Goal: Information Seeking & Learning: Learn about a topic

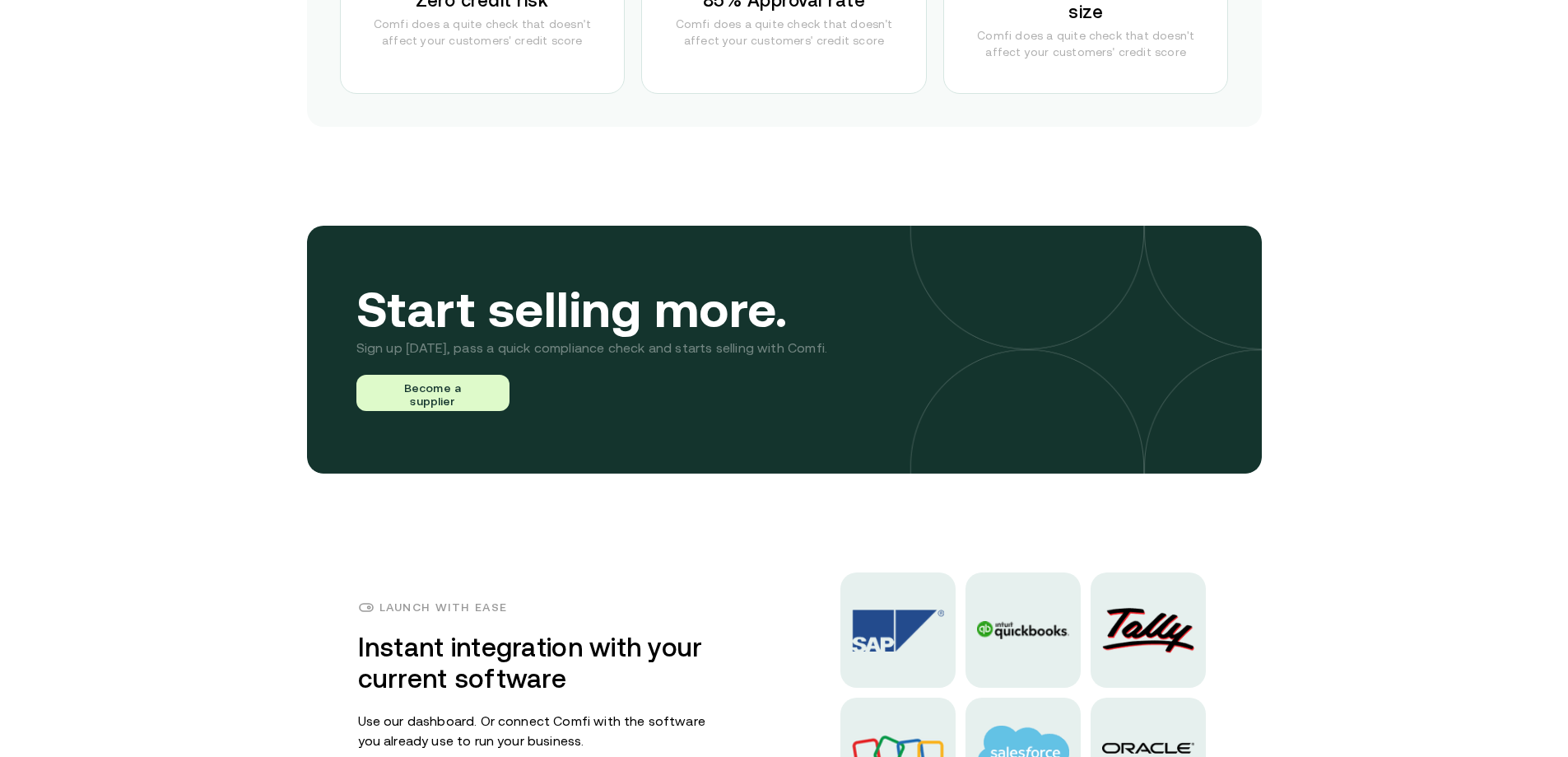
scroll to position [3953, 0]
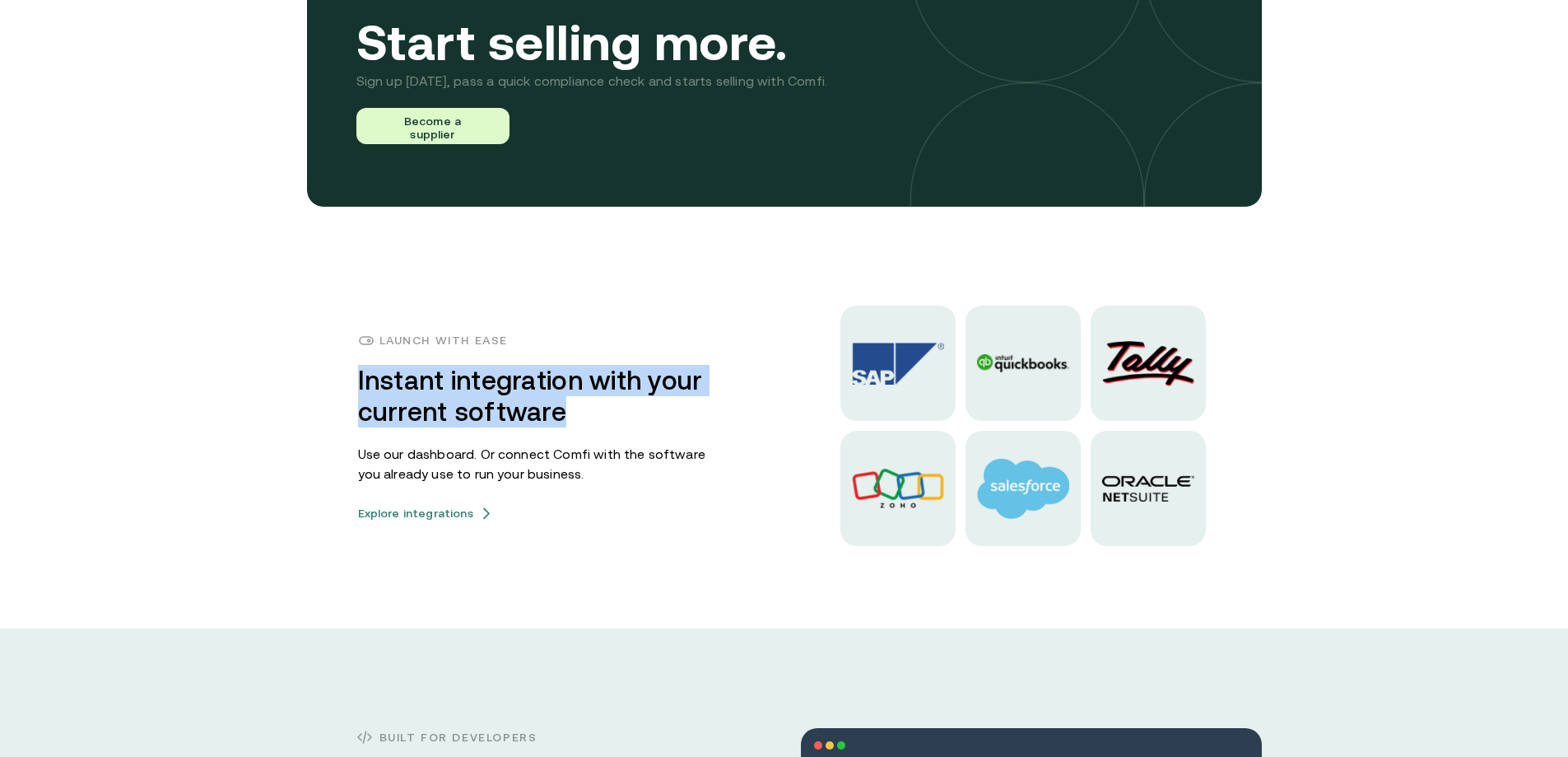
drag, startPoint x: 360, startPoint y: 389, endPoint x: 708, endPoint y: 401, distance: 348.2
click at [708, 401] on div "Launch with ease Instant integration with your current software Use our dashboa…" at bounding box center [785, 426] width 988 height 241
click at [267, 416] on div "Launch with ease Instant integration with your current software Use our dashboa…" at bounding box center [784, 426] width 1568 height 241
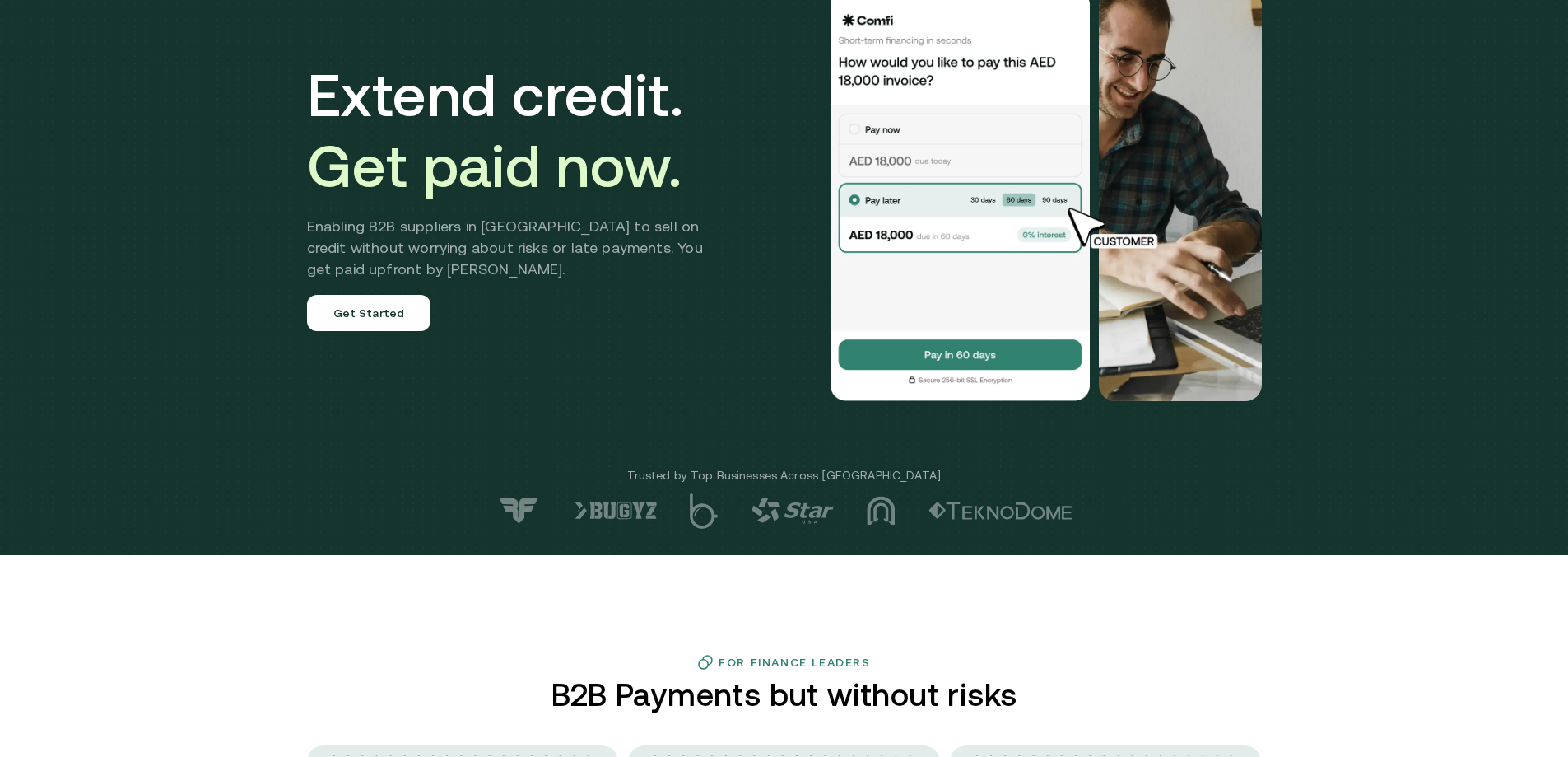
scroll to position [0, 0]
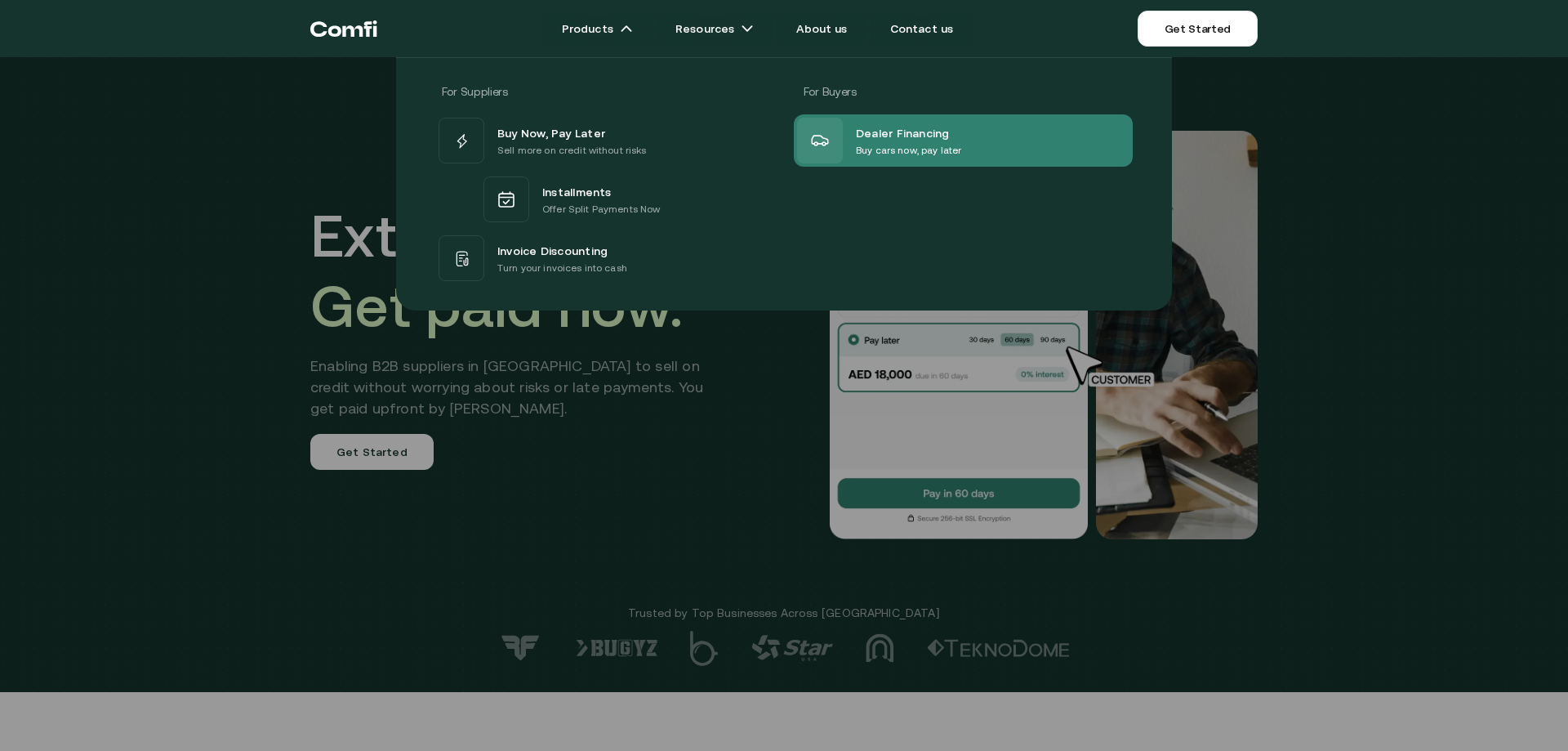
click at [877, 150] on p "Buy cars now, pay later" at bounding box center [909, 150] width 105 height 16
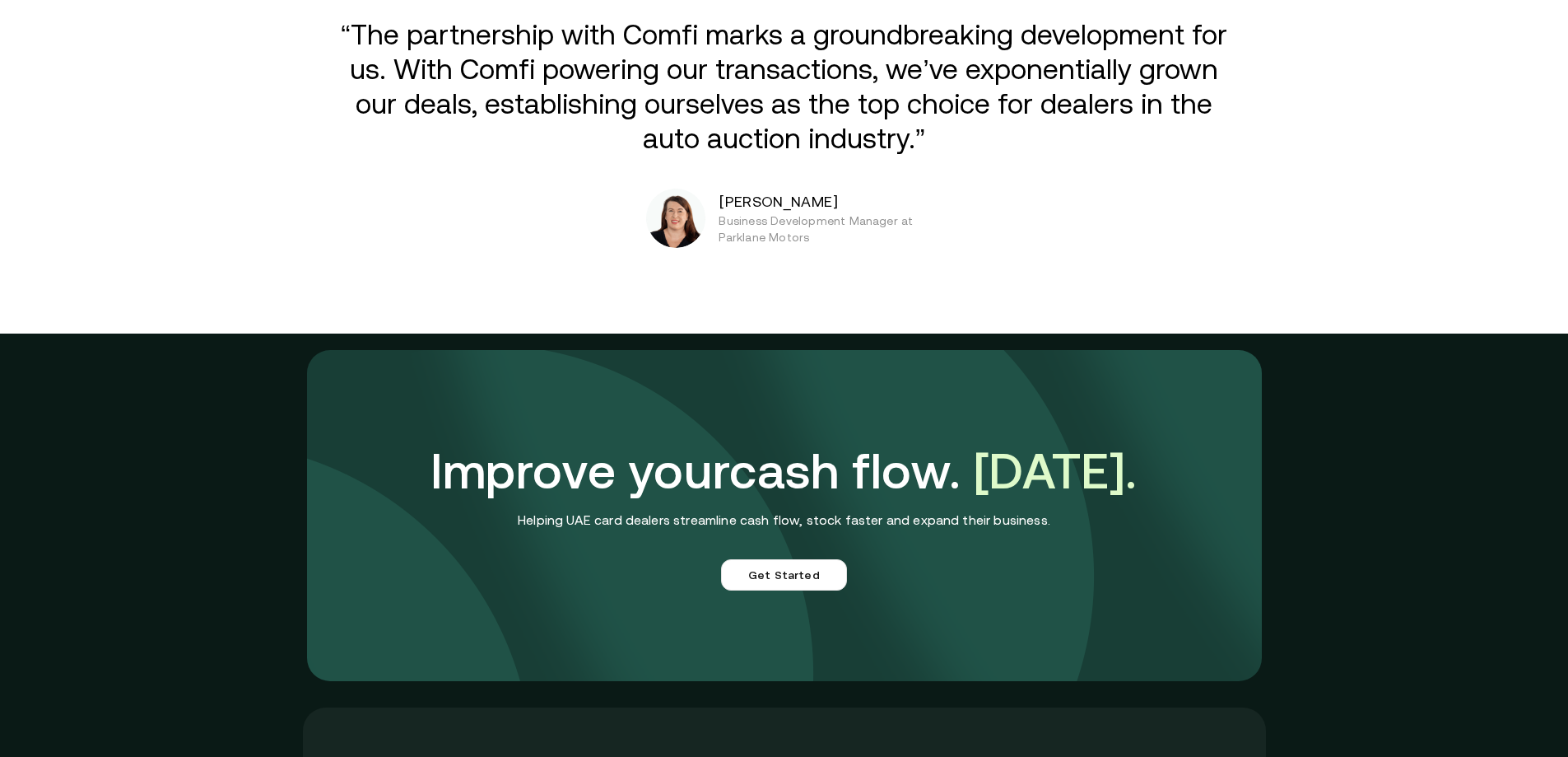
scroll to position [3541, 0]
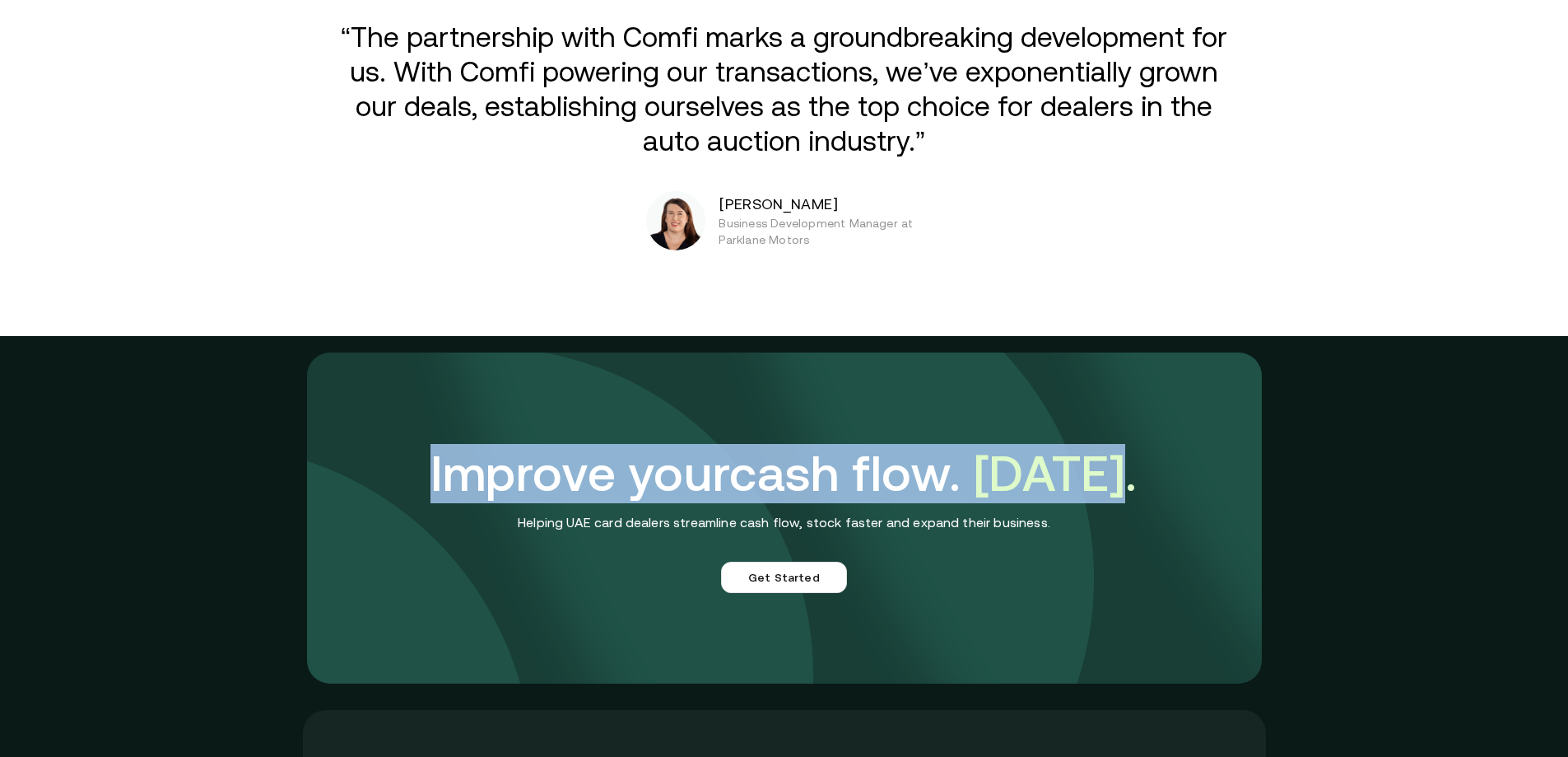
drag, startPoint x: 421, startPoint y: 486, endPoint x: 1225, endPoint y: 432, distance: 805.8
click at [1225, 432] on div "Improve your cash flow. [DATE]. Helping UAE card dealers streamline cash flow, …" at bounding box center [785, 518] width 955 height 331
click at [1218, 437] on div "Improve your cash flow. [DATE]. Helping UAE card dealers streamline cash flow, …" at bounding box center [785, 518] width 955 height 331
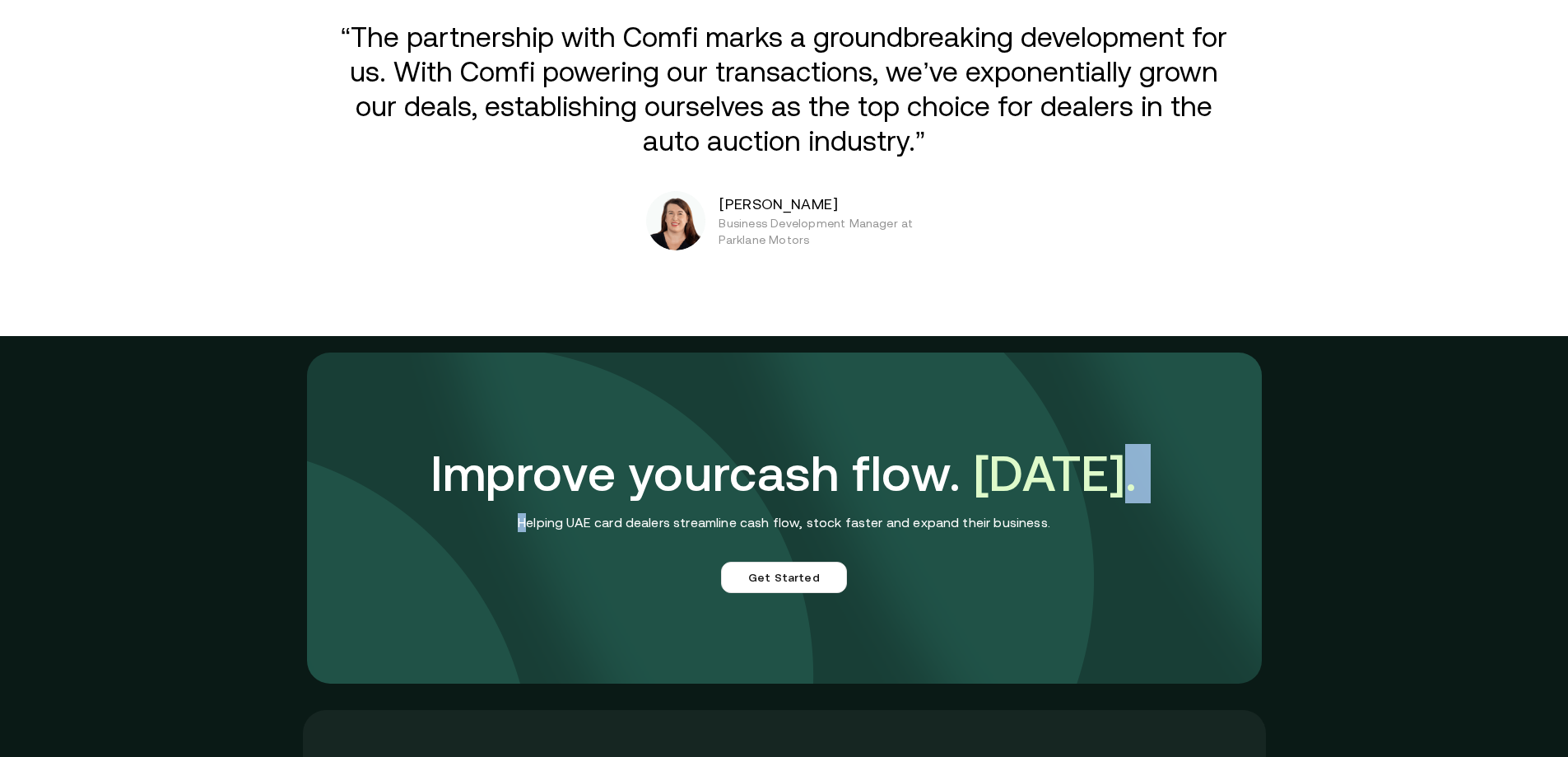
drag, startPoint x: 1206, startPoint y: 456, endPoint x: 539, endPoint y: 553, distance: 674.0
click at [539, 553] on div "Improve your cash flow. [DATE]. Helping UAE card dealers streamline cash flow, …" at bounding box center [785, 518] width 955 height 331
click at [523, 552] on div "Improve your cash flow. [DATE]. Helping UAE card dealers streamline cash flow, …" at bounding box center [785, 518] width 955 height 331
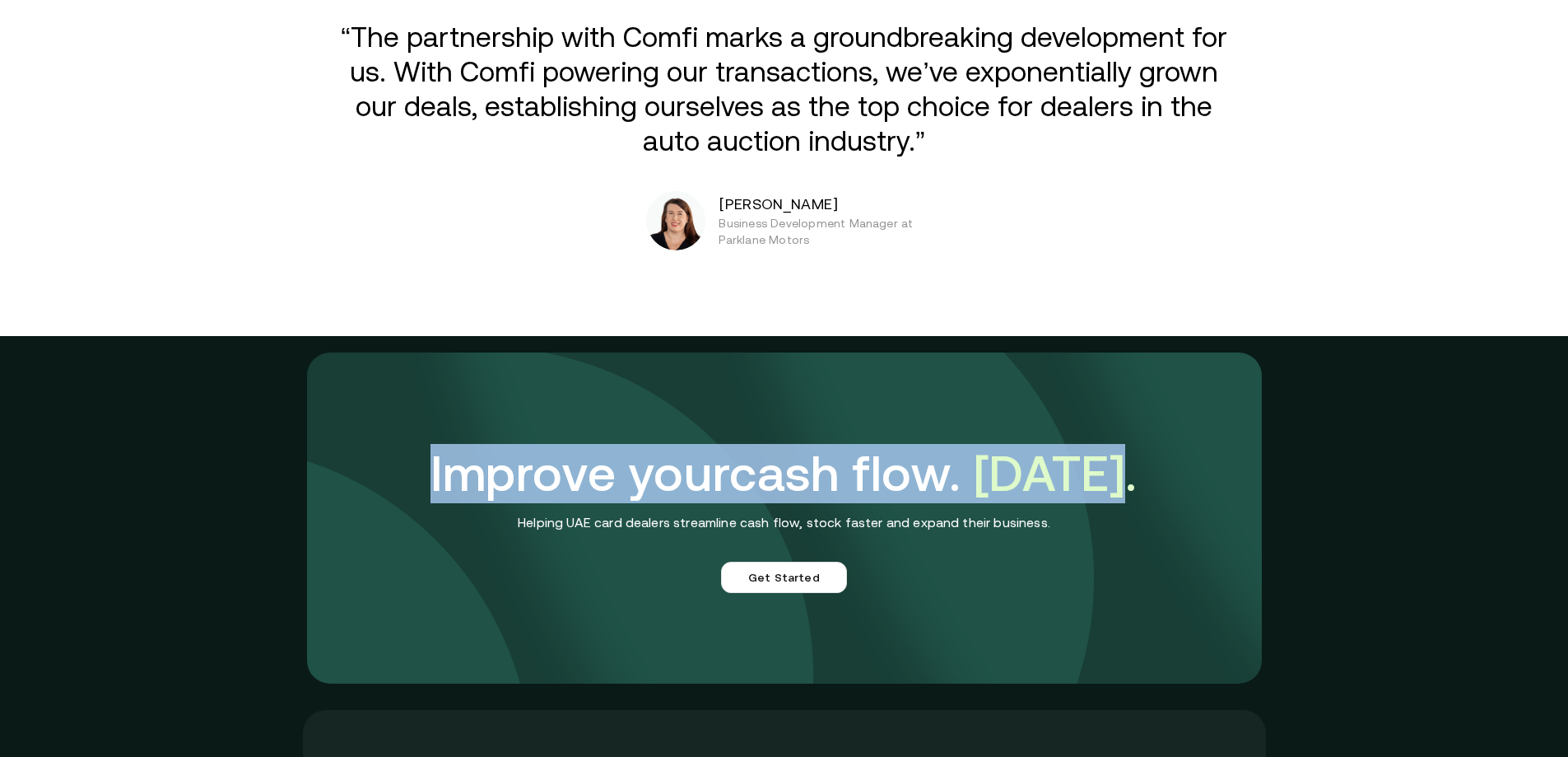
drag, startPoint x: 416, startPoint y: 473, endPoint x: 1198, endPoint y: 458, distance: 782.1
click at [1198, 458] on div "Improve your cash flow. [DATE]. Helping UAE card dealers streamline cash flow, …" at bounding box center [785, 518] width 955 height 331
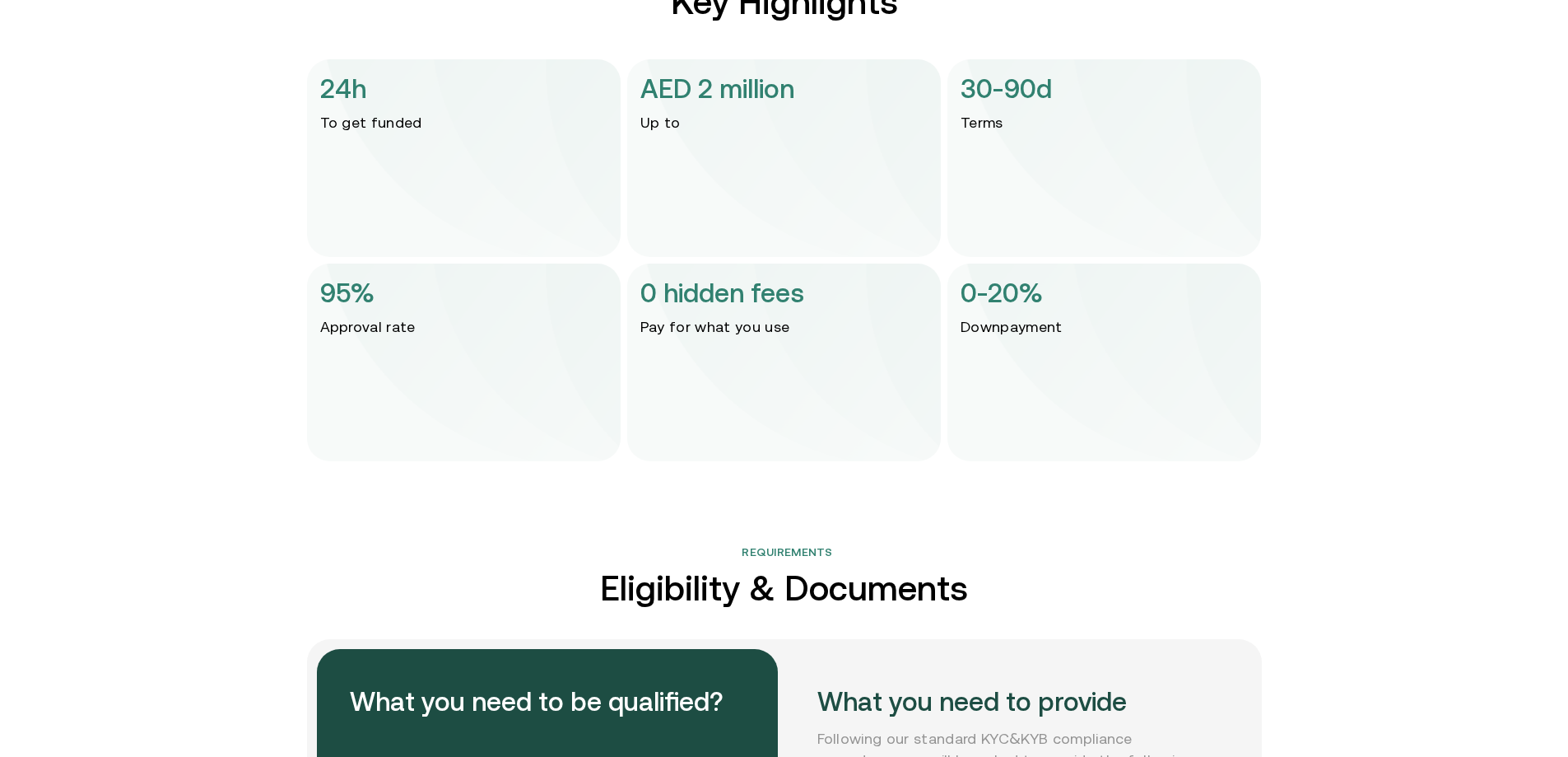
scroll to position [2156, 0]
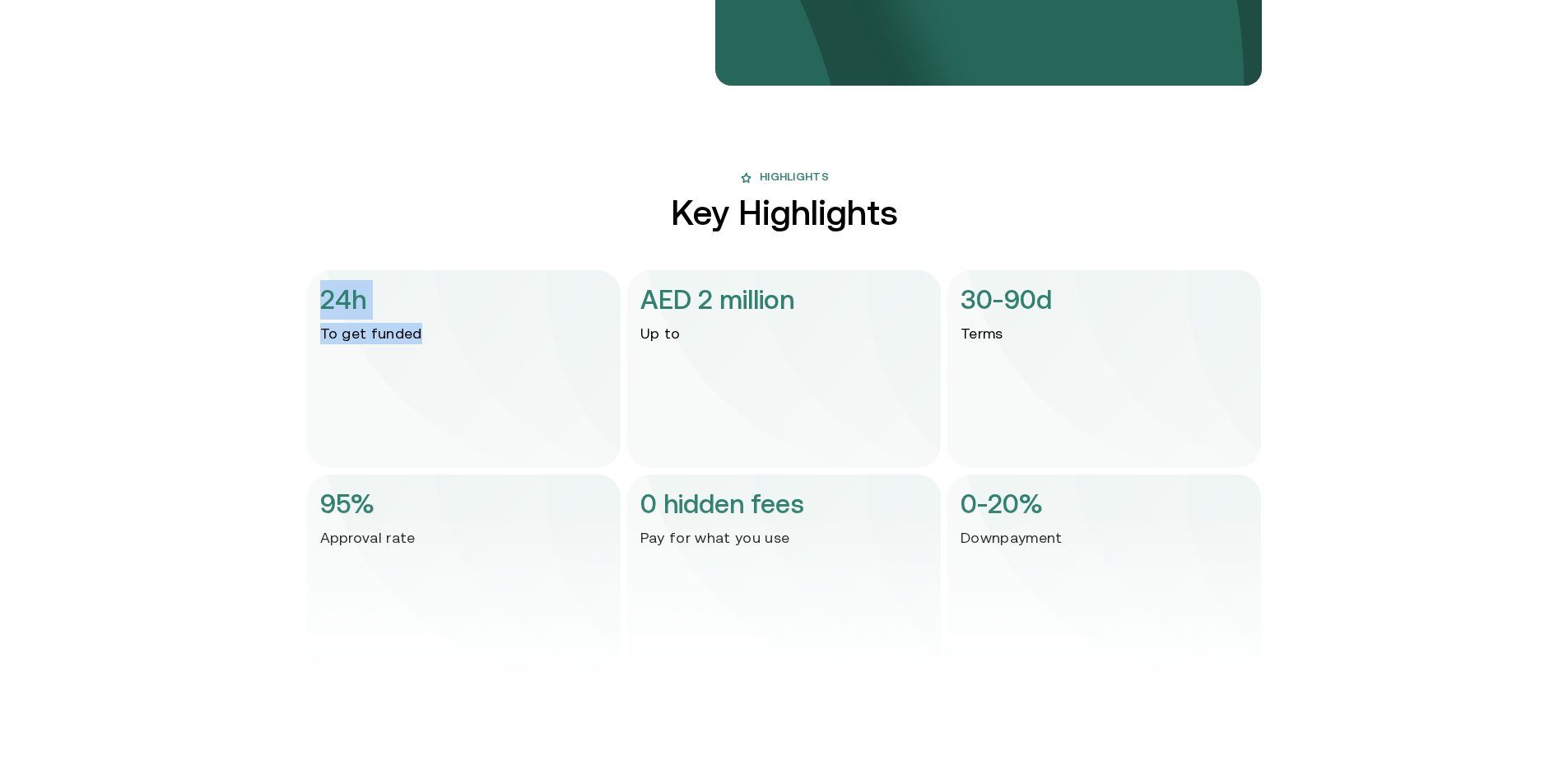
drag, startPoint x: 281, startPoint y: 296, endPoint x: 491, endPoint y: 347, distance: 216.1
click at [491, 347] on main "Products Resources About us Contact us Get Started Menu Close Dealer financing …" at bounding box center [784, 207] width 1568 height 4726
click at [284, 350] on main "Products Resources About us Contact us Get Started Menu Close Dealer financing …" at bounding box center [784, 207] width 1568 height 4726
drag, startPoint x: 373, startPoint y: 301, endPoint x: 543, endPoint y: 357, distance: 179.0
click at [543, 357] on div "24h To get funded" at bounding box center [464, 369] width 314 height 198
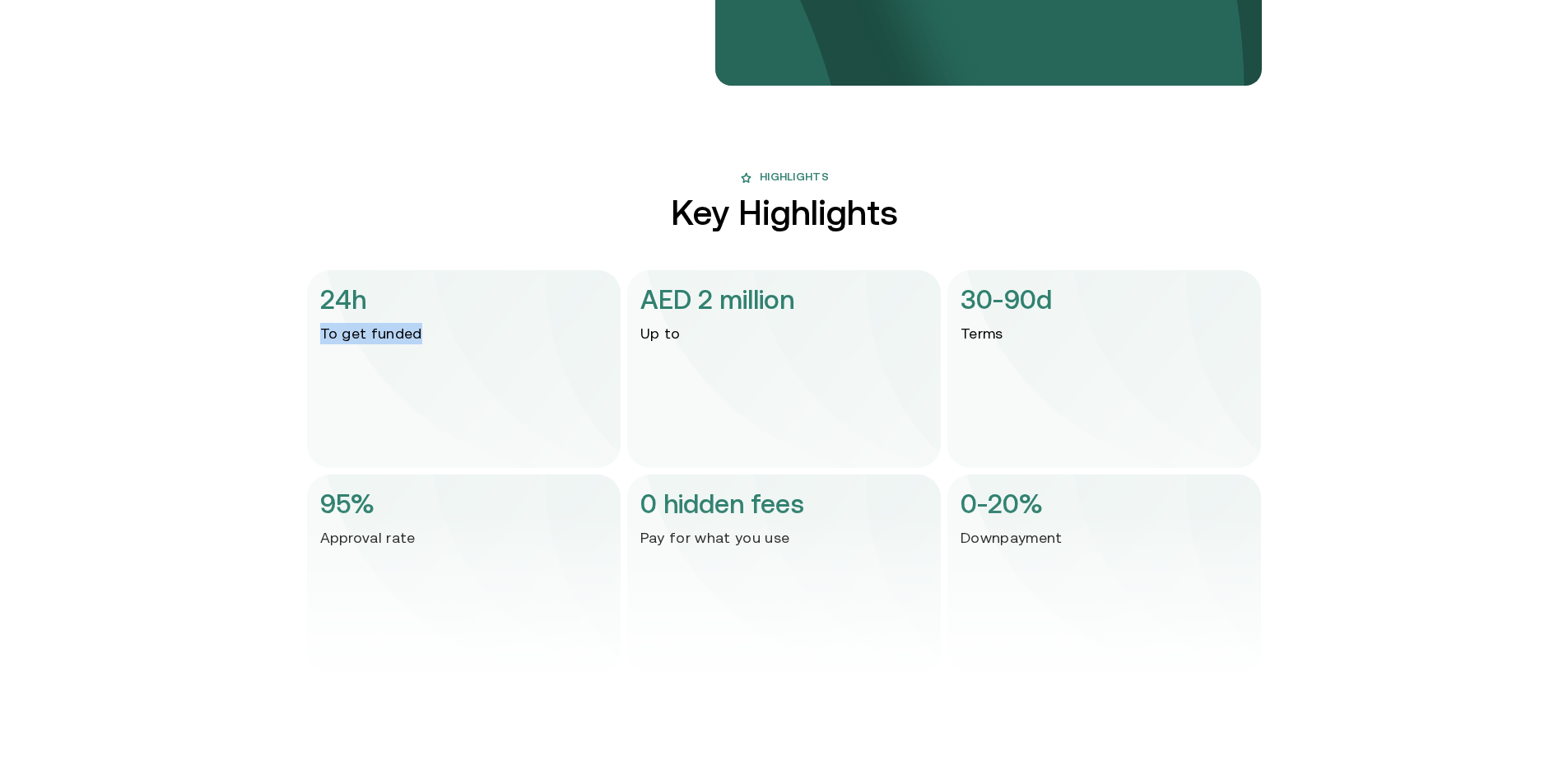
click at [542, 357] on div "24h To get funded" at bounding box center [464, 369] width 314 height 198
drag, startPoint x: 329, startPoint y: 297, endPoint x: 446, endPoint y: 344, distance: 126.1
click at [446, 344] on div "24h To get funded" at bounding box center [464, 369] width 314 height 198
click at [458, 339] on div "24h To get funded" at bounding box center [464, 369] width 314 height 198
drag, startPoint x: 329, startPoint y: 301, endPoint x: 443, endPoint y: 350, distance: 124.1
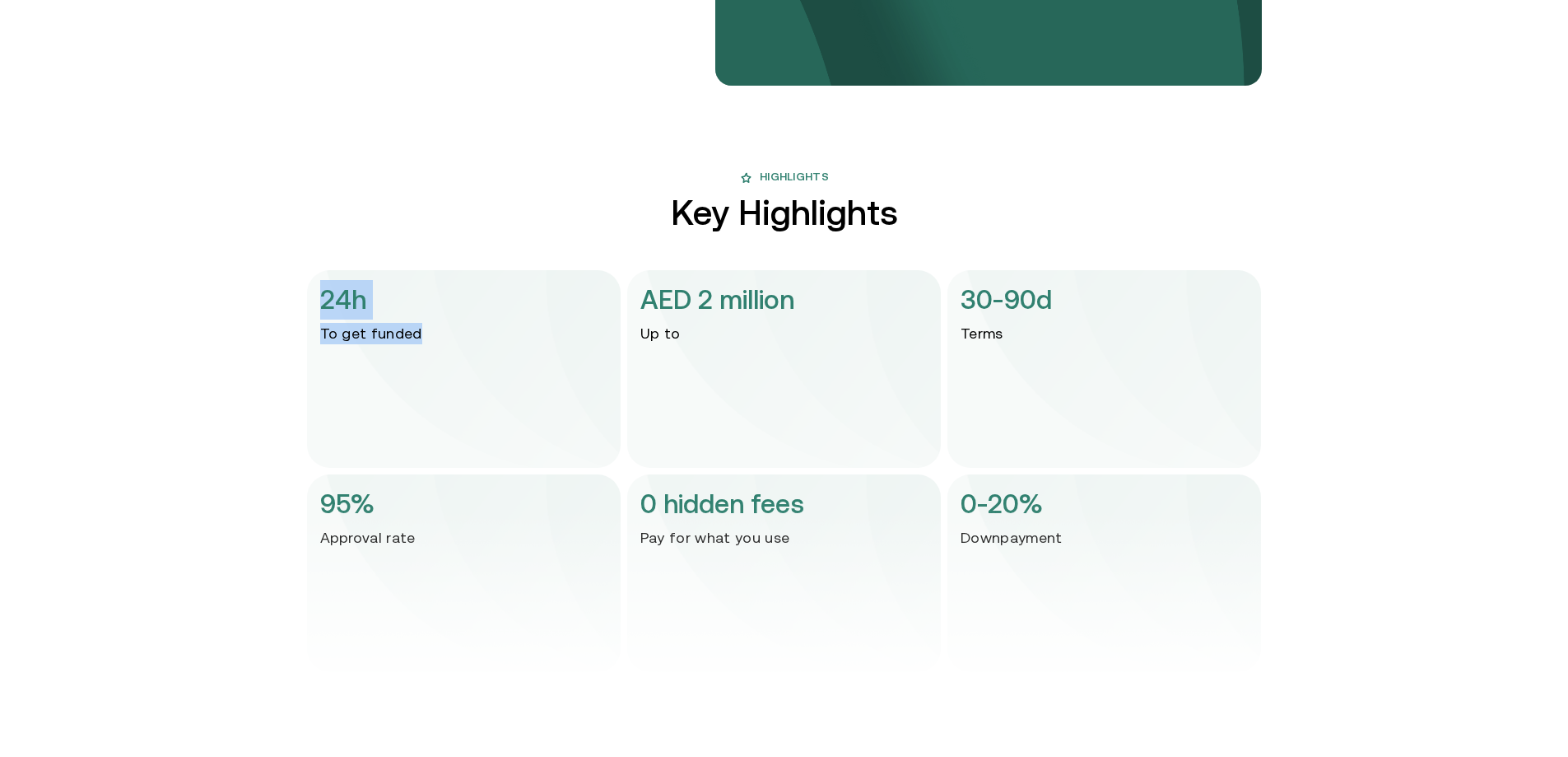
click at [443, 350] on div "24h To get funded" at bounding box center [464, 369] width 314 height 198
click at [447, 348] on div "24h To get funded" at bounding box center [464, 369] width 314 height 198
drag, startPoint x: 323, startPoint y: 306, endPoint x: 473, endPoint y: 334, distance: 152.6
click at [473, 334] on div "24h To get funded" at bounding box center [464, 369] width 314 height 198
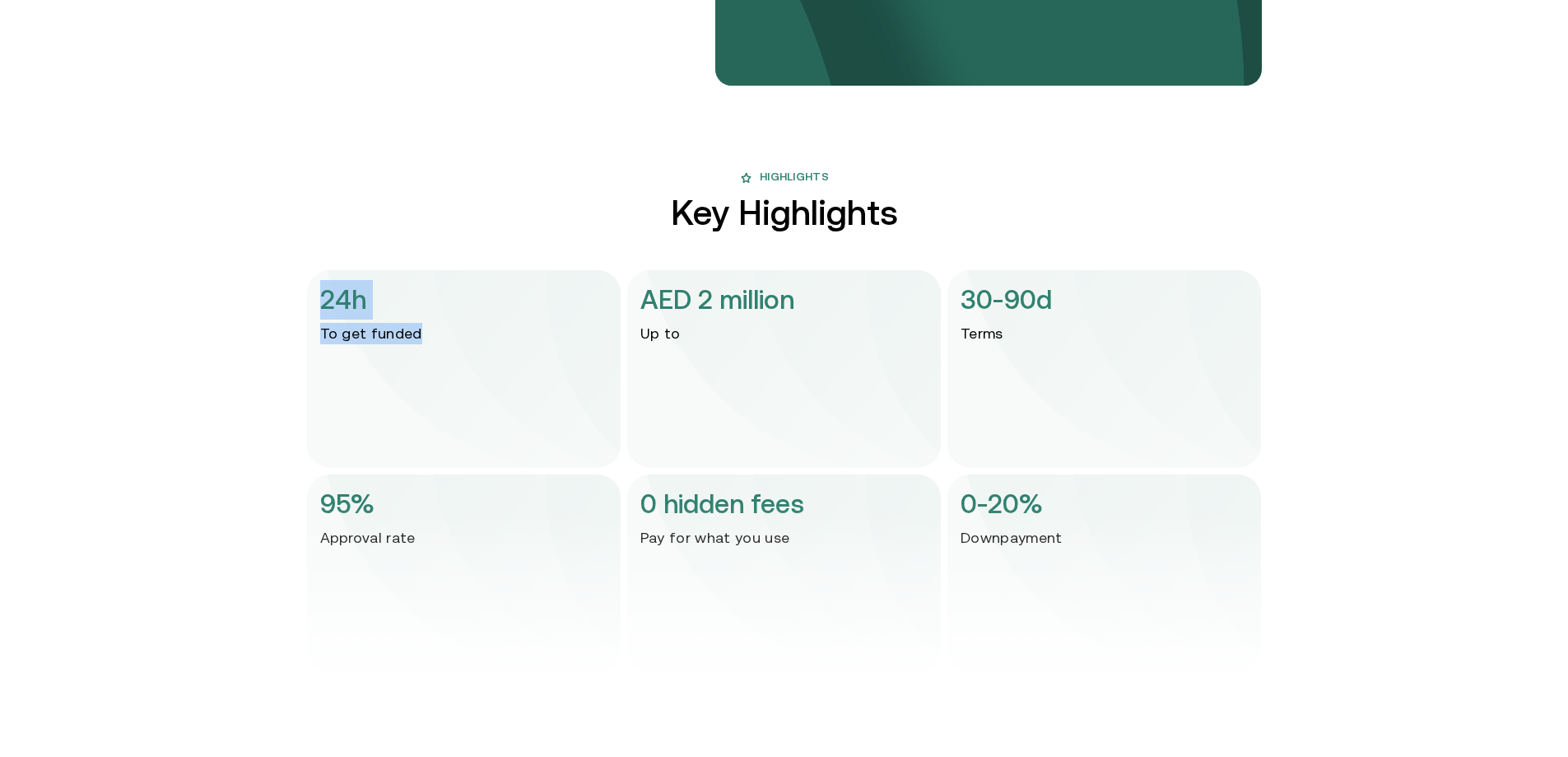
drag, startPoint x: 329, startPoint y: 300, endPoint x: 459, endPoint y: 357, distance: 141.9
click at [459, 357] on div "24h To get funded" at bounding box center [464, 369] width 314 height 198
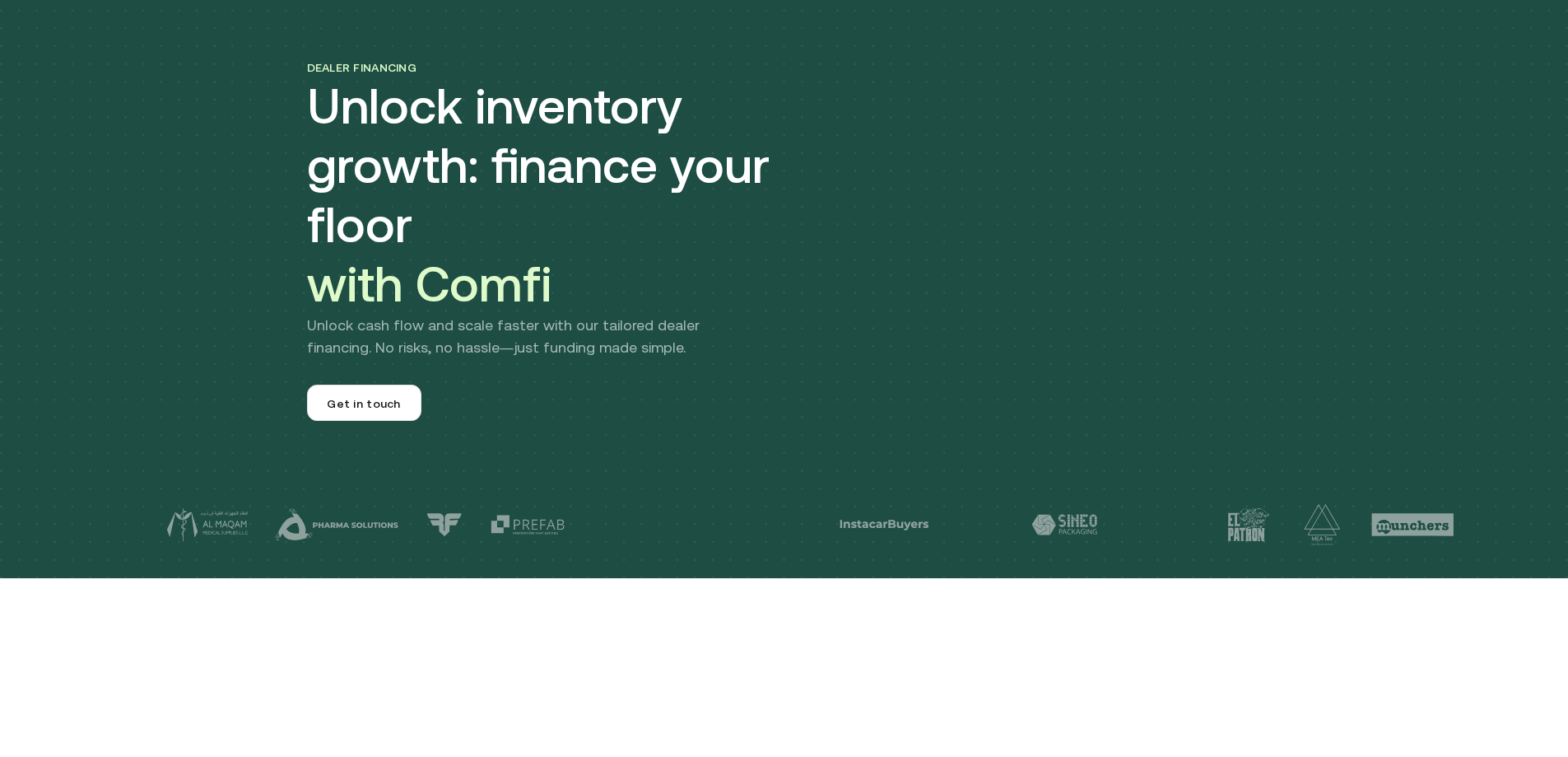
scroll to position [0, 0]
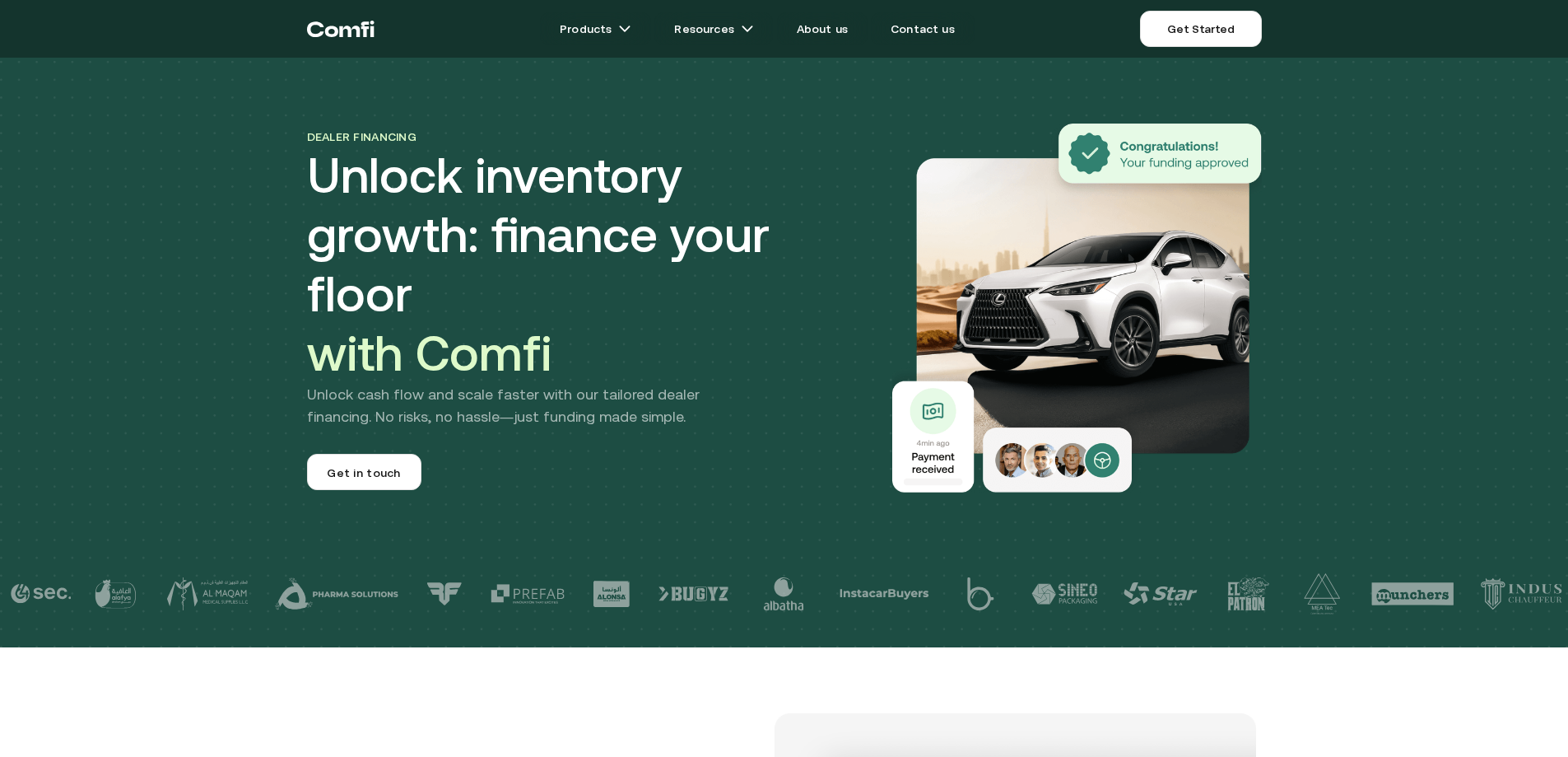
drag, startPoint x: 406, startPoint y: 30, endPoint x: 310, endPoint y: 36, distance: 96.2
click at [310, 36] on nav "Products Resources About us Contact us Get Started Menu Close" at bounding box center [785, 29] width 988 height 58
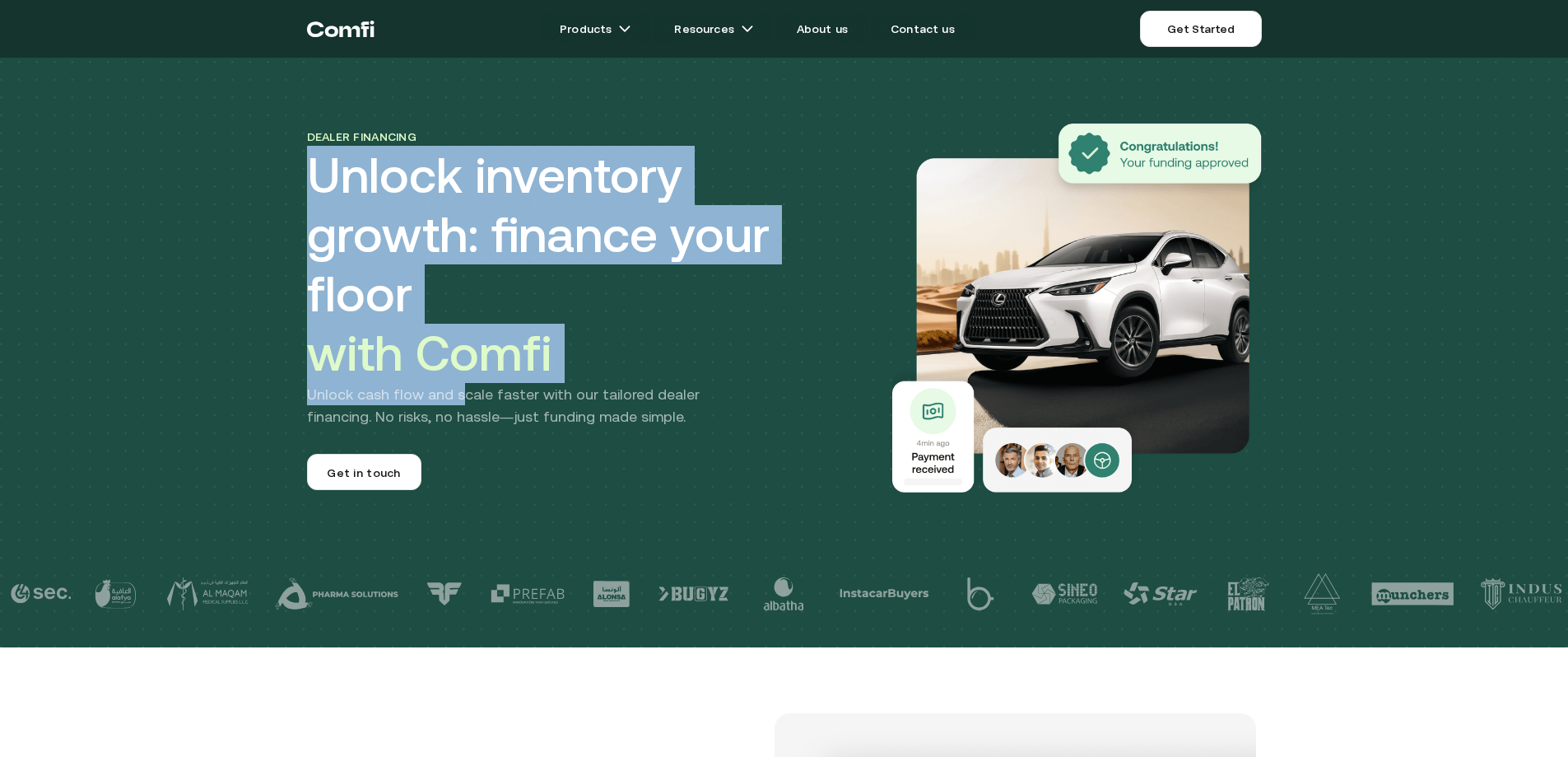
drag, startPoint x: 307, startPoint y: 217, endPoint x: 469, endPoint y: 356, distance: 213.5
click at [469, 356] on div "Dealer financing Unlock inventory growth: finance your floor with Comfi Unlock …" at bounding box center [785, 275] width 988 height 435
click at [277, 271] on div "Dealer financing Unlock inventory growth: finance your floor with Comfi Unlock …" at bounding box center [784, 324] width 1568 height 647
drag, startPoint x: 290, startPoint y: 196, endPoint x: 600, endPoint y: 319, distance: 333.5
click at [600, 319] on div "Dealer financing Unlock inventory growth: finance your floor with Comfi Unlock …" at bounding box center [784, 324] width 1568 height 647
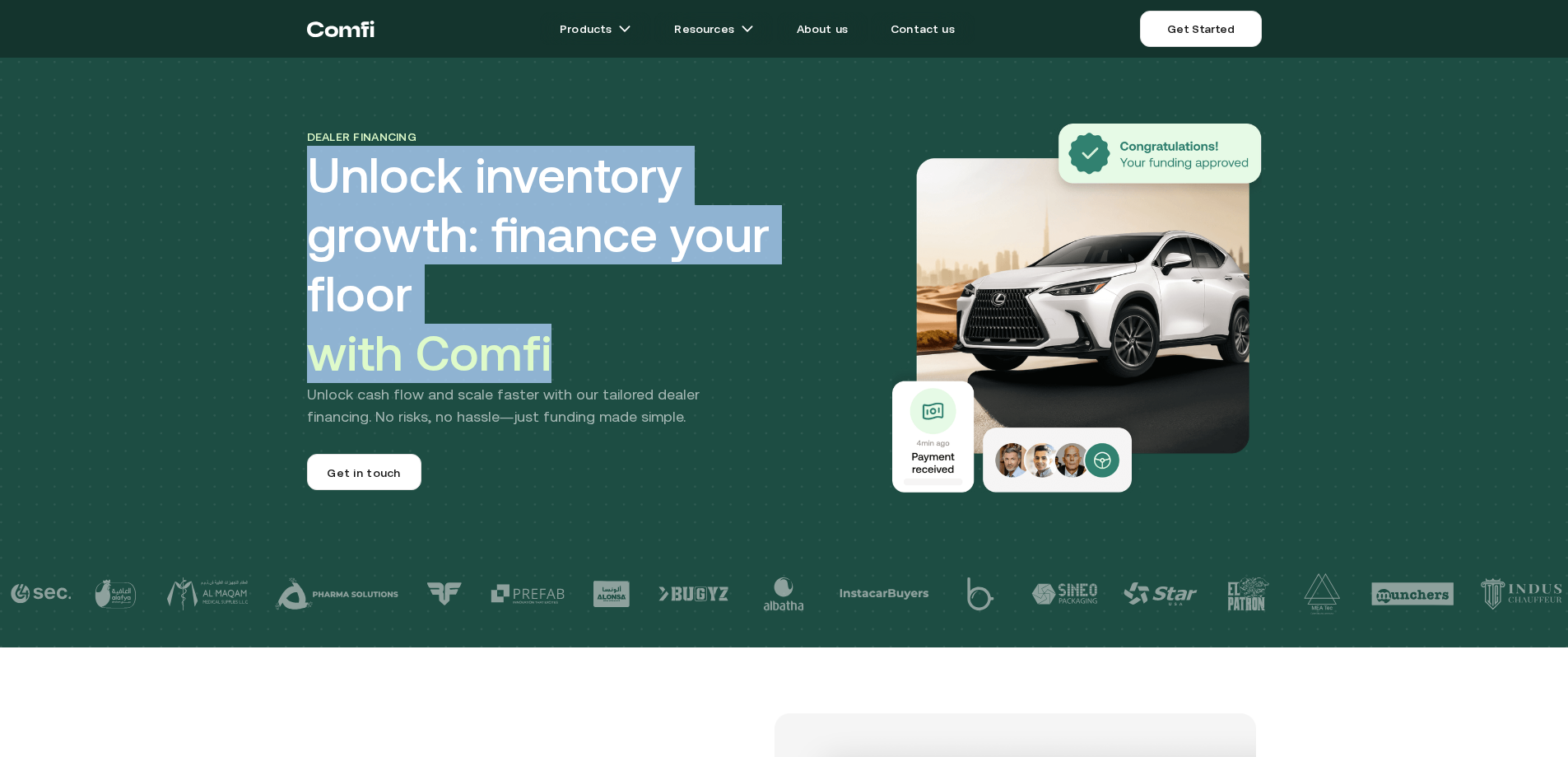
click at [600, 319] on h1 "Unlock inventory growth: finance your floor with Comfi" at bounding box center [587, 264] width 560 height 237
drag, startPoint x: 307, startPoint y: 207, endPoint x: 641, endPoint y: 306, distance: 348.4
click at [641, 306] on div "Dealer financing Unlock inventory growth: finance your floor with Comfi Unlock …" at bounding box center [785, 275] width 988 height 435
click at [641, 306] on h1 "Unlock inventory growth: finance your floor with Comfi" at bounding box center [587, 264] width 560 height 237
drag, startPoint x: 418, startPoint y: 234, endPoint x: 573, endPoint y: 324, distance: 179.2
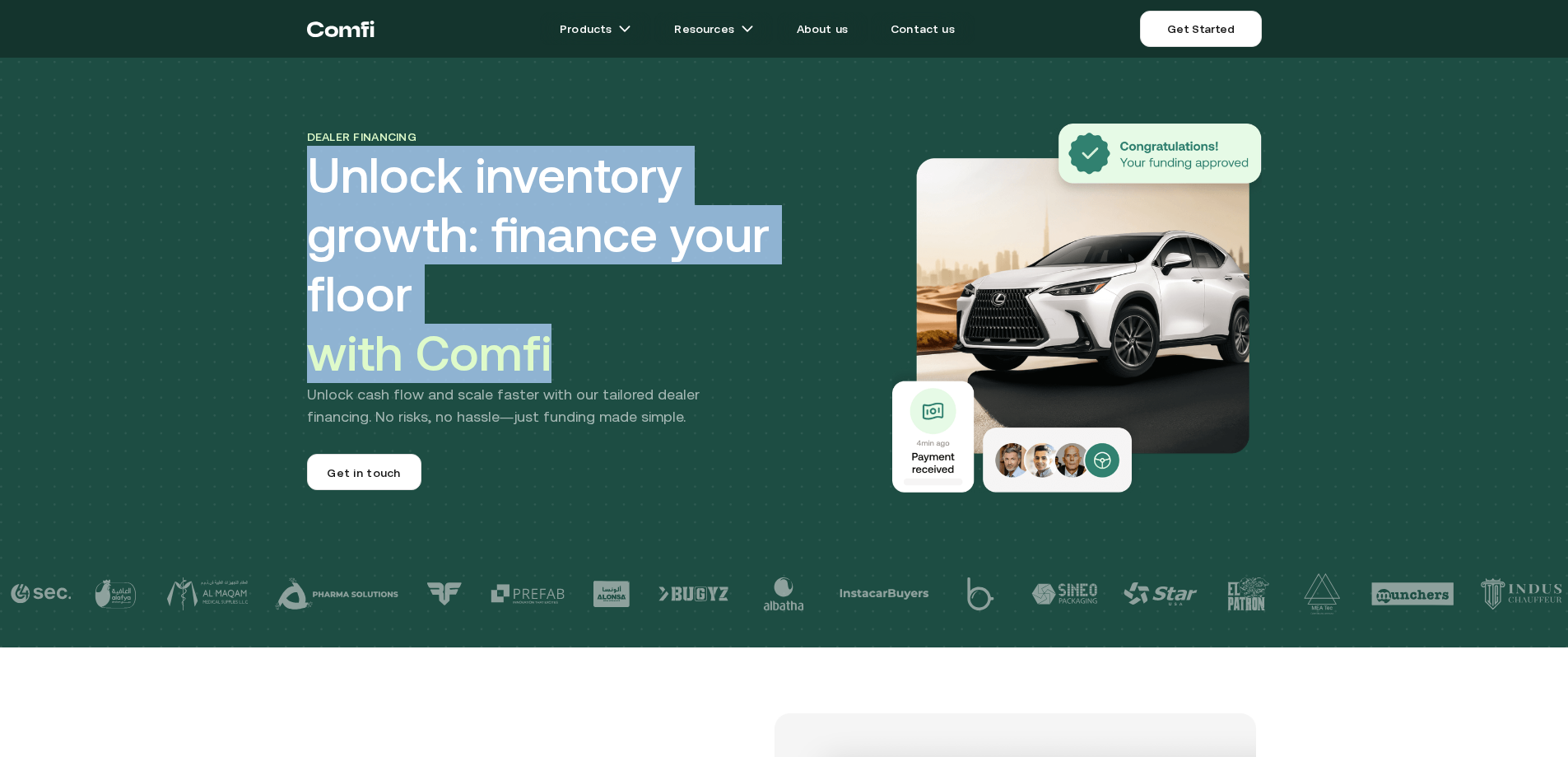
click at [573, 324] on h1 "Unlock inventory growth: finance your floor with Comfi" at bounding box center [587, 264] width 560 height 237
click at [572, 321] on h1 "Unlock inventory growth: finance your floor with Comfi" at bounding box center [587, 264] width 560 height 237
drag, startPoint x: 322, startPoint y: 218, endPoint x: 565, endPoint y: 340, distance: 271.9
click at [565, 341] on div "Dealer financing Unlock inventory growth: finance your floor with Comfi Unlock …" at bounding box center [785, 275] width 988 height 435
click at [567, 329] on h1 "Unlock inventory growth: finance your floor with Comfi" at bounding box center [587, 264] width 560 height 237
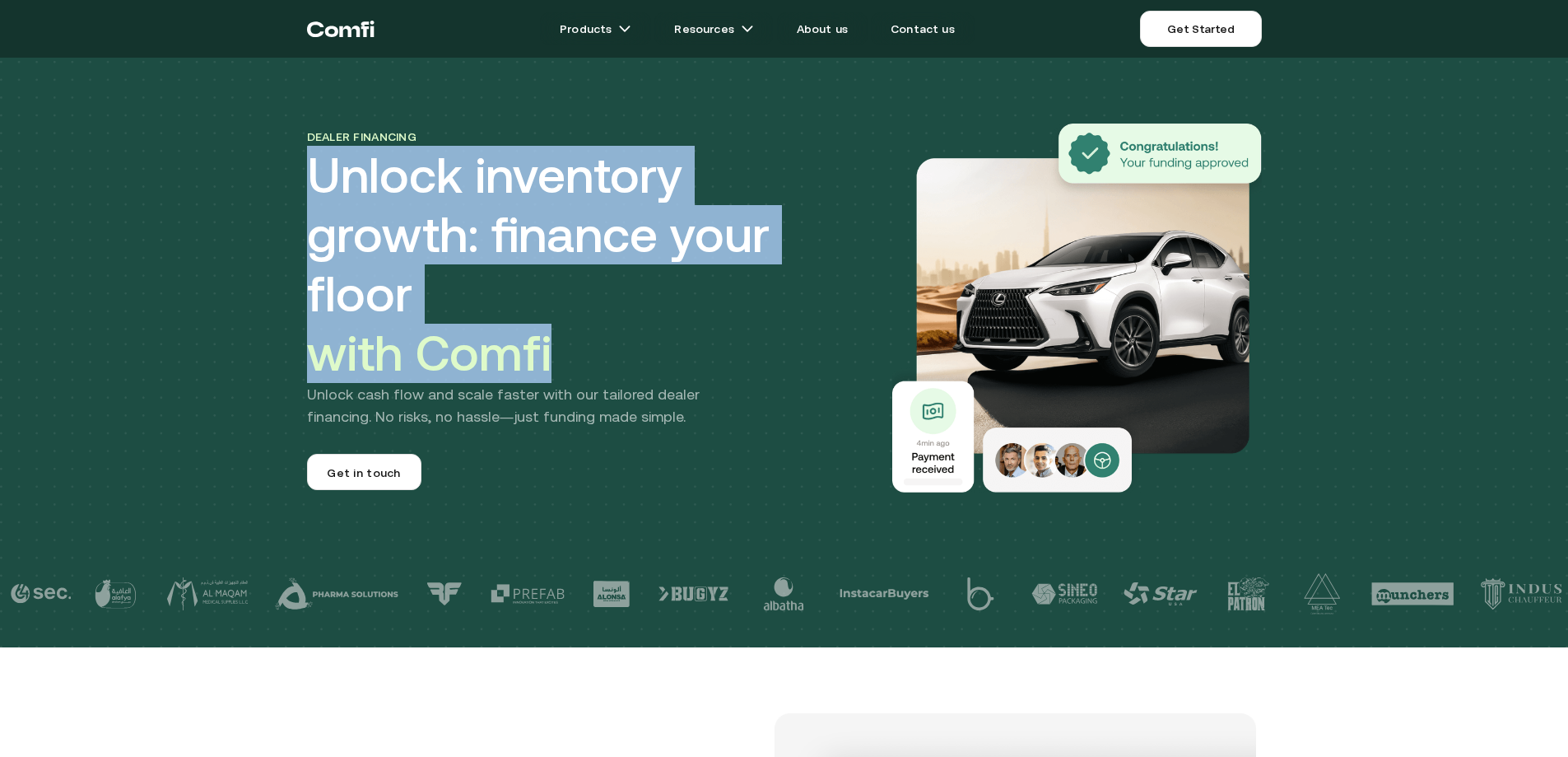
drag, startPoint x: 320, startPoint y: 203, endPoint x: 568, endPoint y: 315, distance: 272.1
click at [568, 315] on h1 "Unlock inventory growth: finance your floor with Comfi" at bounding box center [587, 264] width 560 height 237
click at [567, 315] on h1 "Unlock inventory growth: finance your floor with Comfi" at bounding box center [587, 264] width 560 height 237
drag, startPoint x: 312, startPoint y: 189, endPoint x: 566, endPoint y: 325, distance: 288.1
click at [566, 325] on div "Dealer financing Unlock inventory growth: finance your floor with Comfi Unlock …" at bounding box center [785, 275] width 988 height 435
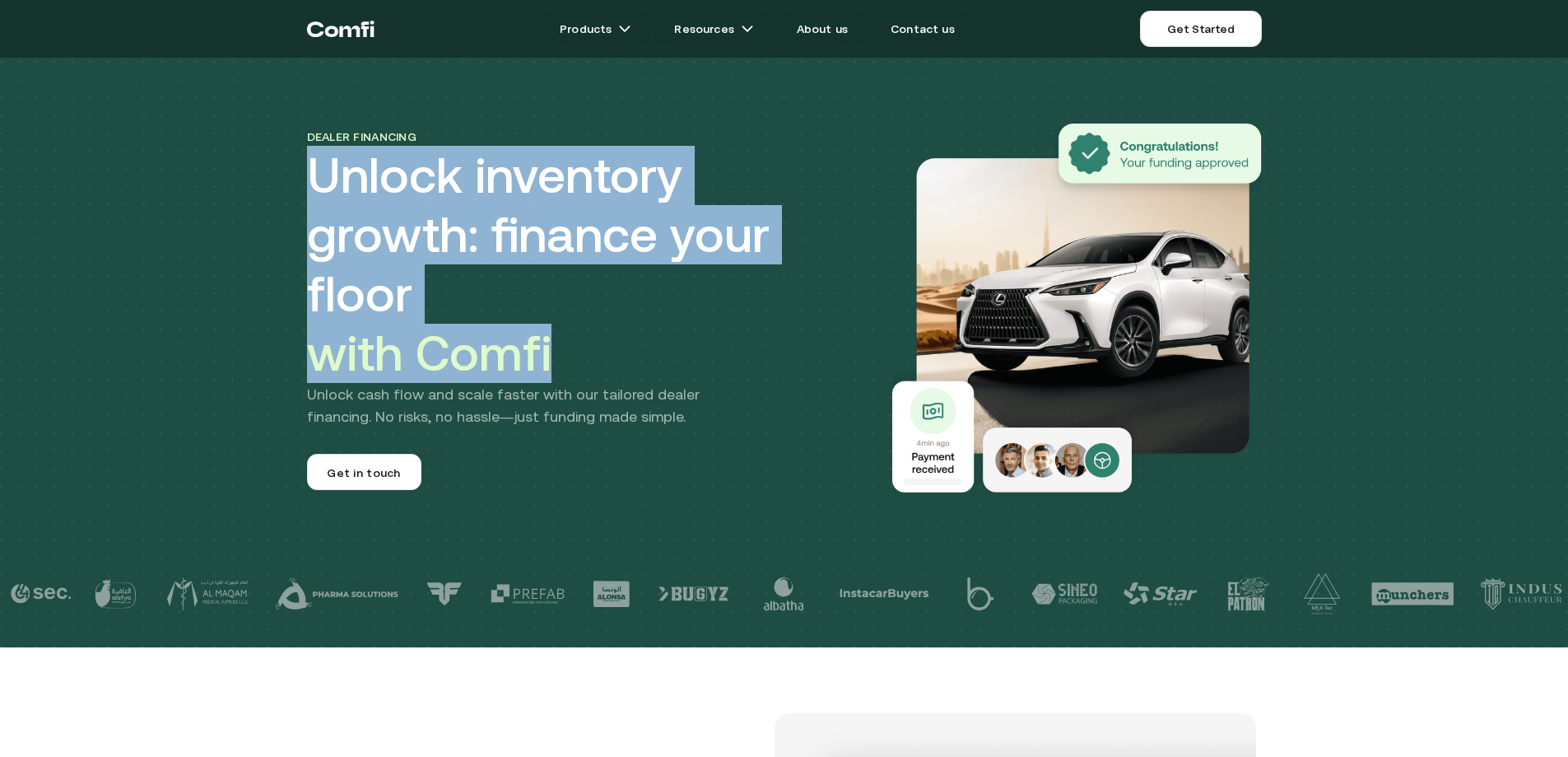
click at [572, 321] on h1 "Unlock inventory growth: finance your floor with Comfi" at bounding box center [587, 264] width 560 height 237
drag, startPoint x: 305, startPoint y: 210, endPoint x: 559, endPoint y: 311, distance: 273.3
click at [559, 311] on div "Dealer financing Unlock inventory growth: finance your floor with Comfi Unlock …" at bounding box center [785, 275] width 988 height 435
click at [576, 311] on h1 "Unlock inventory growth: finance your floor with Comfi" at bounding box center [587, 264] width 560 height 237
drag, startPoint x: 324, startPoint y: 214, endPoint x: 590, endPoint y: 332, distance: 291.0
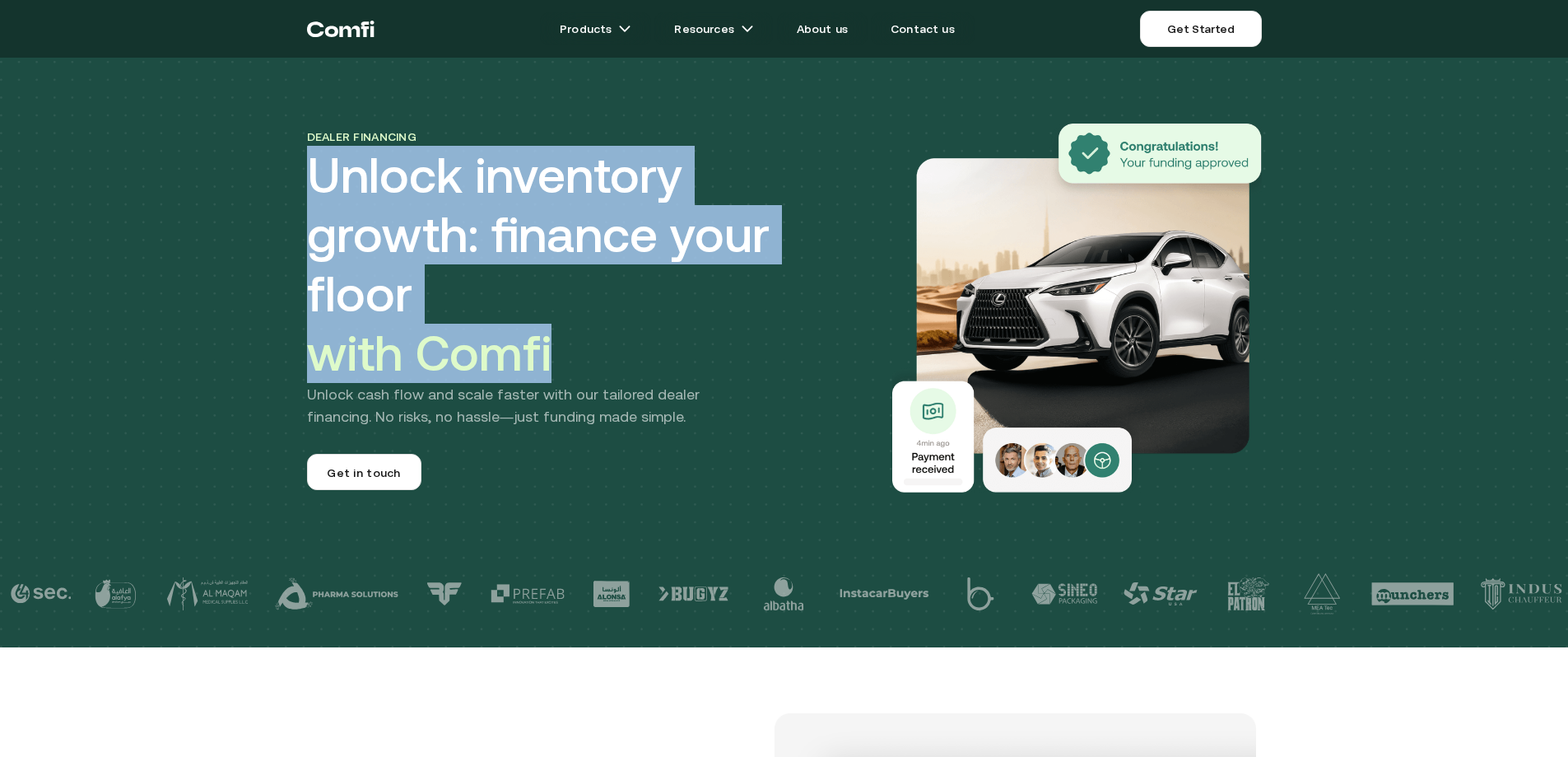
click at [590, 332] on h1 "Unlock inventory growth: finance your floor with Comfi" at bounding box center [587, 264] width 560 height 237
click at [595, 321] on h1 "Unlock inventory growth: finance your floor with Comfi" at bounding box center [587, 264] width 560 height 237
drag, startPoint x: 315, startPoint y: 208, endPoint x: 590, endPoint y: 339, distance: 304.6
click at [590, 339] on h1 "Unlock inventory growth: finance your floor with Comfi" at bounding box center [587, 264] width 560 height 237
click at [594, 320] on h1 "Unlock inventory growth: finance your floor with Comfi" at bounding box center [587, 264] width 560 height 237
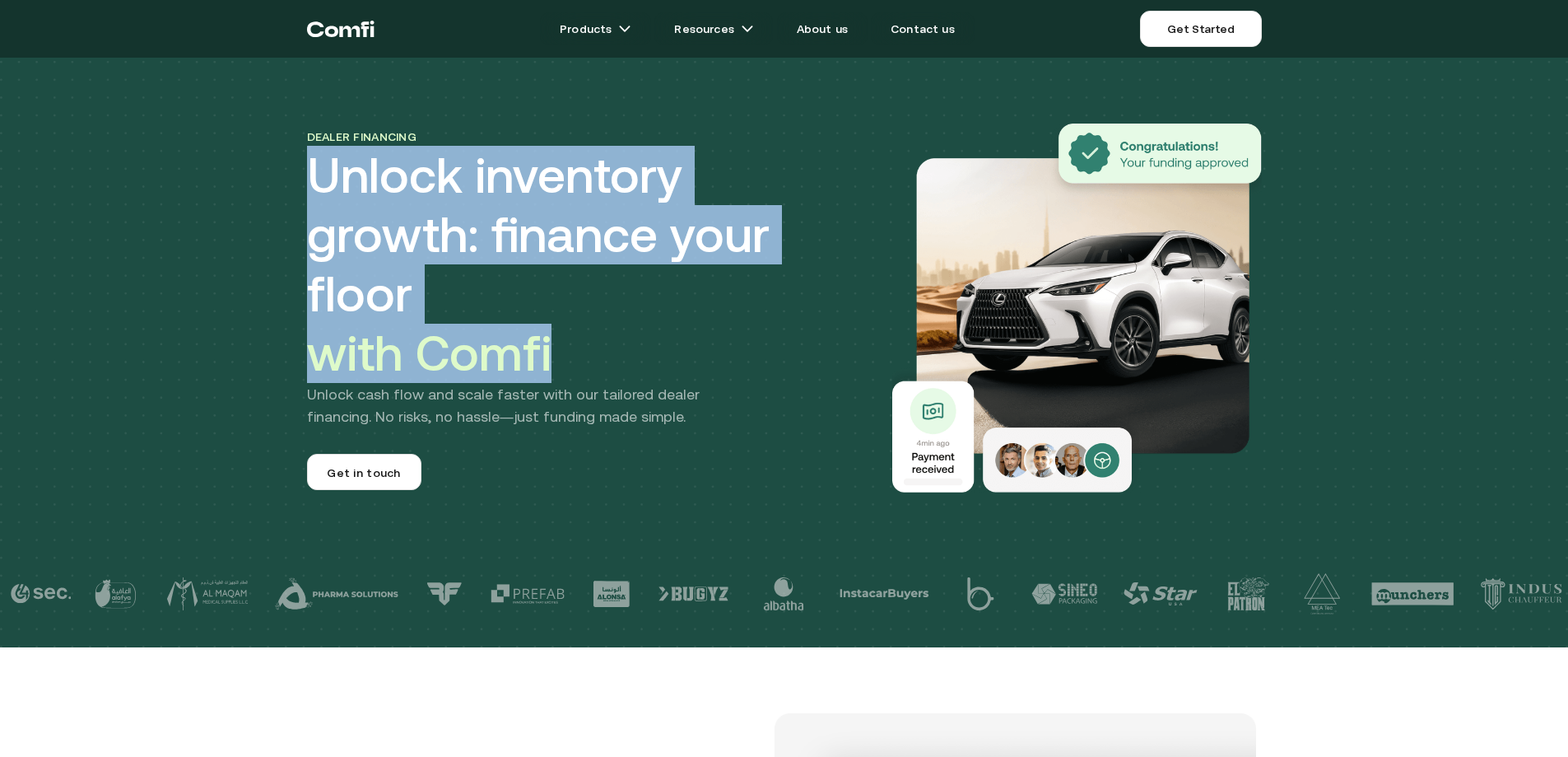
drag, startPoint x: 306, startPoint y: 222, endPoint x: 560, endPoint y: 339, distance: 279.7
click at [560, 339] on div "Dealer financing Unlock inventory growth: finance your floor with Comfi Unlock …" at bounding box center [785, 275] width 988 height 435
drag, startPoint x: 275, startPoint y: 231, endPoint x: 226, endPoint y: 194, distance: 61.4
click at [226, 194] on div "Dealer financing Unlock inventory growth: finance your floor with Comfi Unlock …" at bounding box center [784, 324] width 1568 height 647
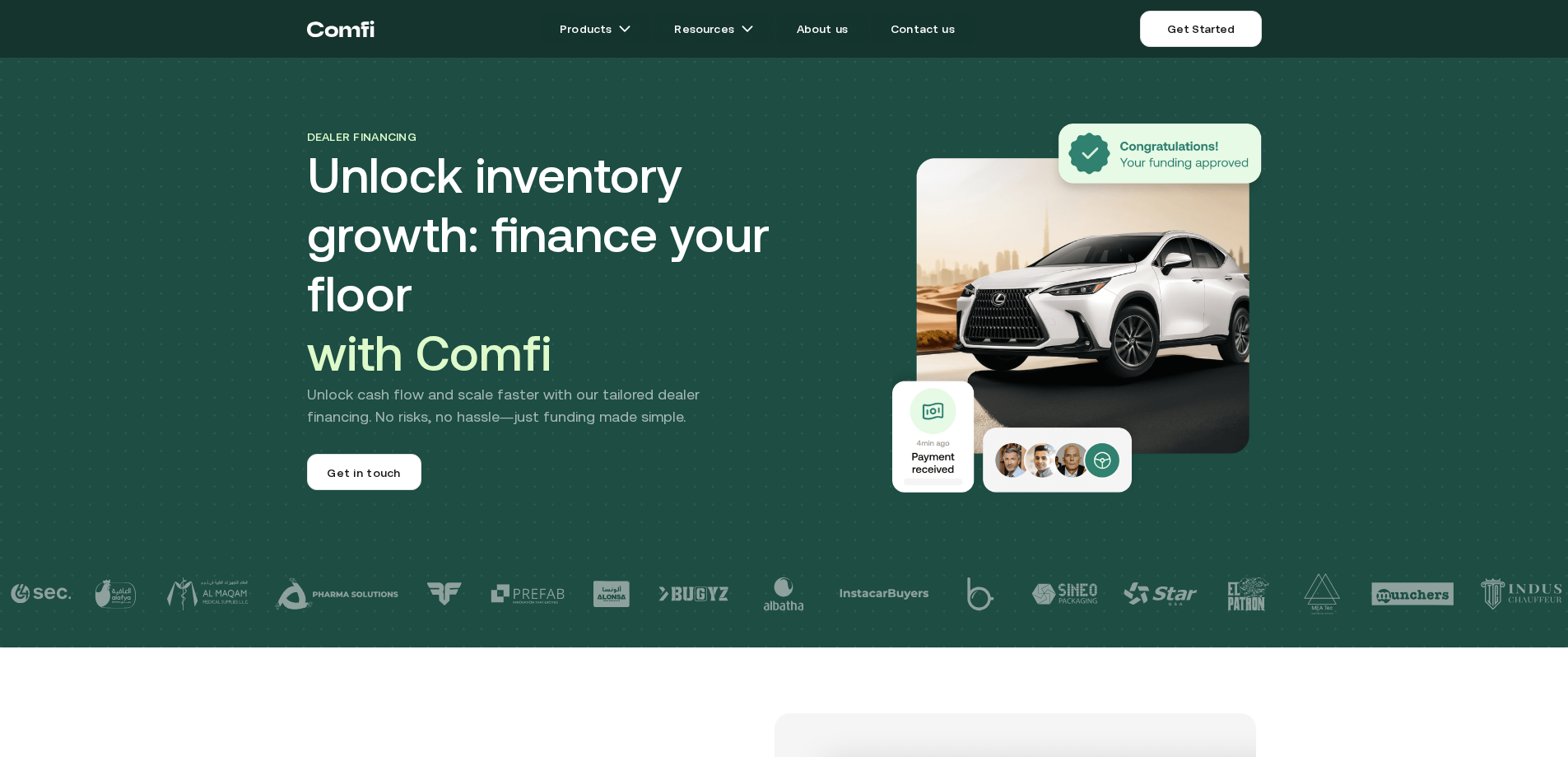
drag, startPoint x: 226, startPoint y: 194, endPoint x: 177, endPoint y: 127, distance: 83.0
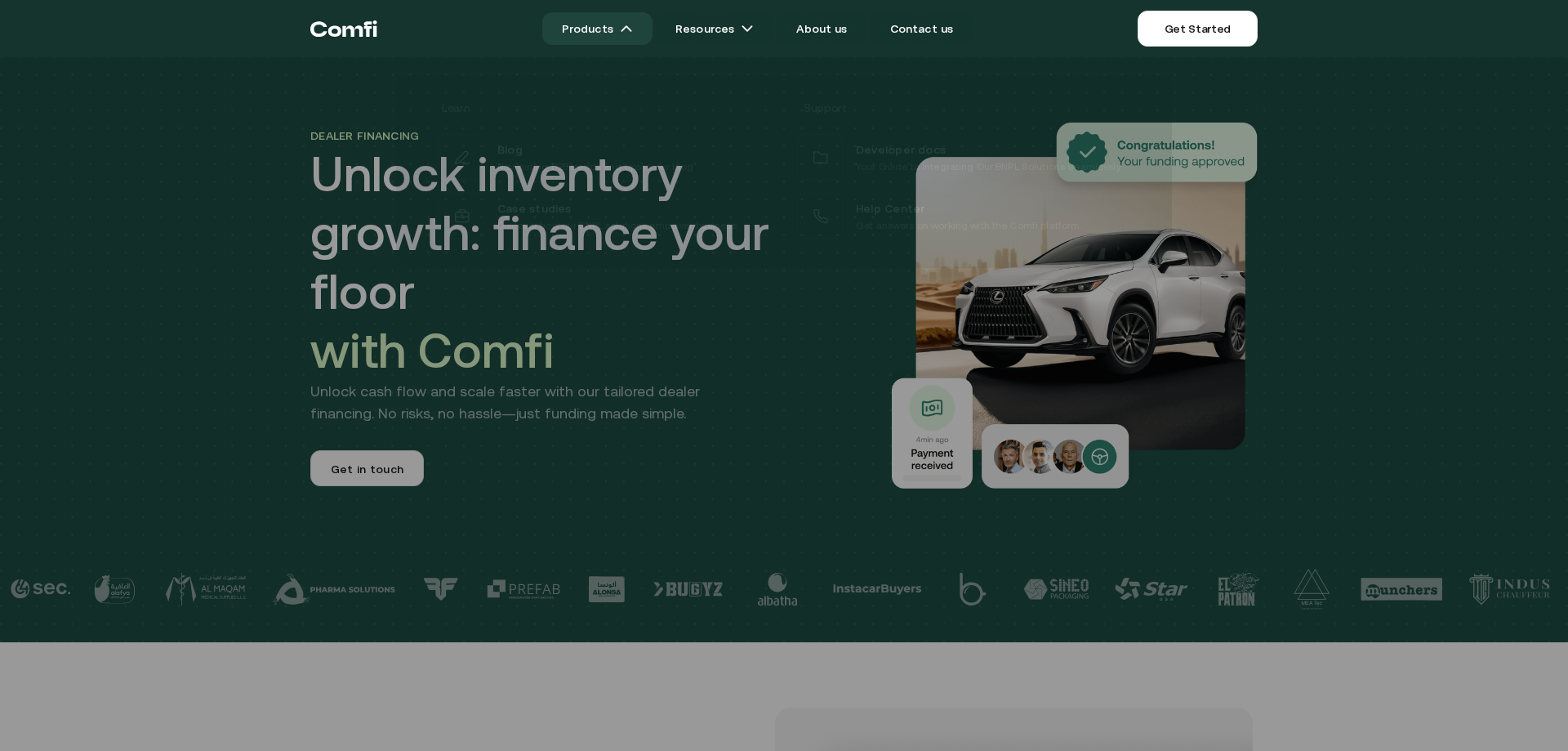
click at [630, 29] on img at bounding box center [627, 29] width 13 height 13
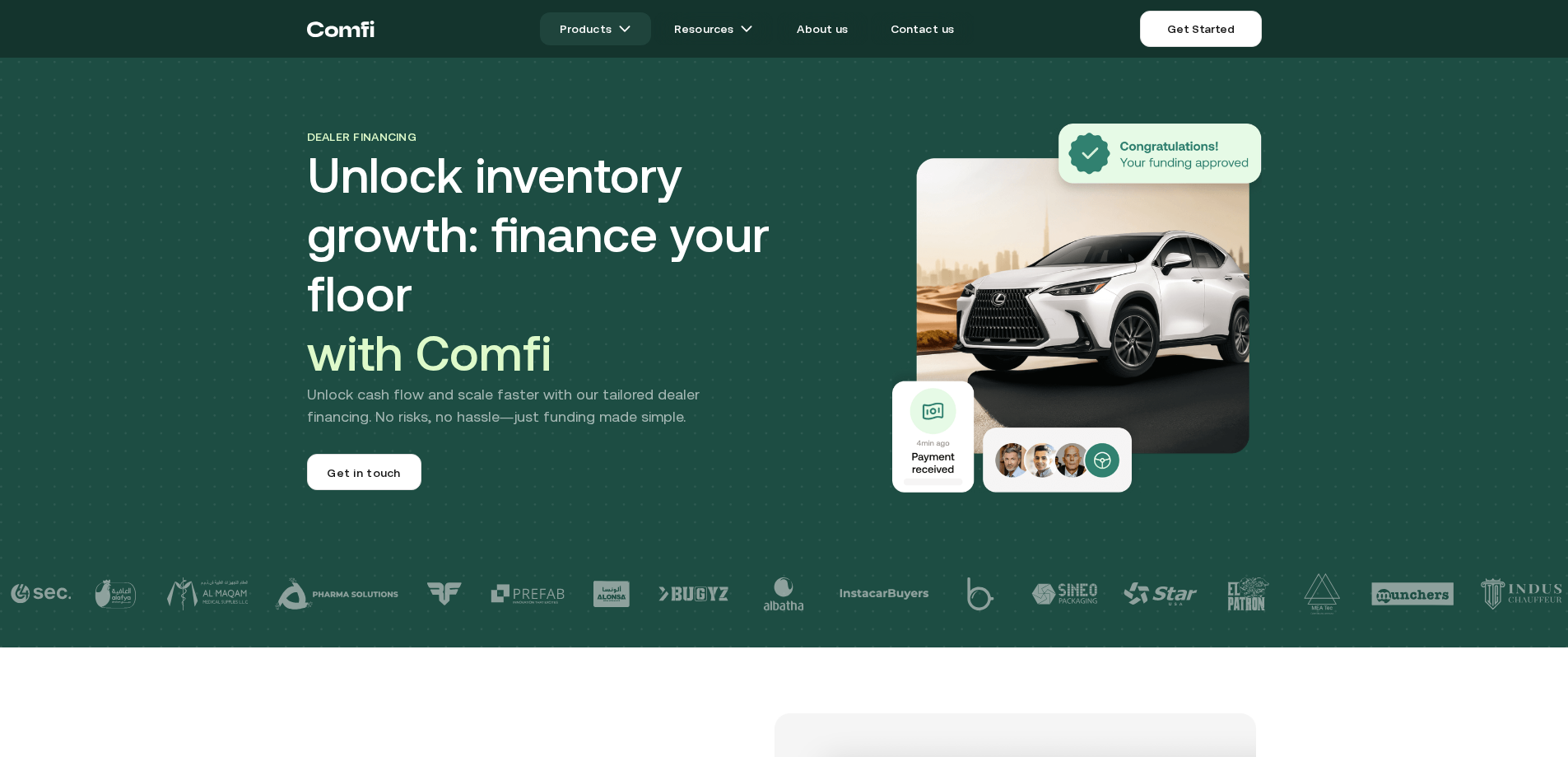
click at [632, 30] on img at bounding box center [625, 29] width 13 height 13
click at [632, 28] on img at bounding box center [625, 29] width 13 height 13
click at [566, 29] on link "Products" at bounding box center [595, 29] width 111 height 33
click at [632, 27] on img at bounding box center [625, 29] width 13 height 13
